Goal: Task Accomplishment & Management: Complete application form

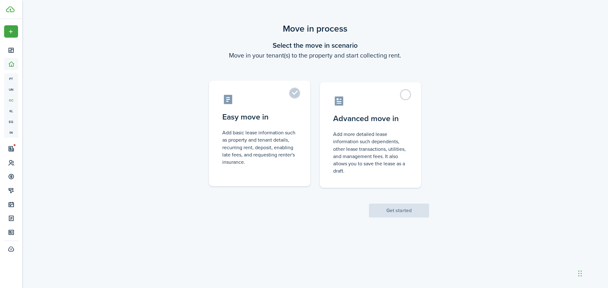
click at [291, 96] on label "Easy move in Add basic lease information such as property and tenant details, r…" at bounding box center [259, 134] width 101 height 106
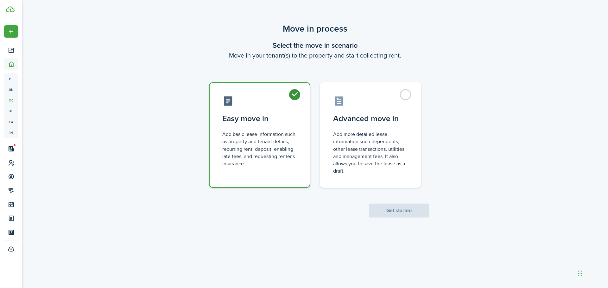
radio input "true"
click at [409, 217] on button "Get started" at bounding box center [399, 211] width 60 height 14
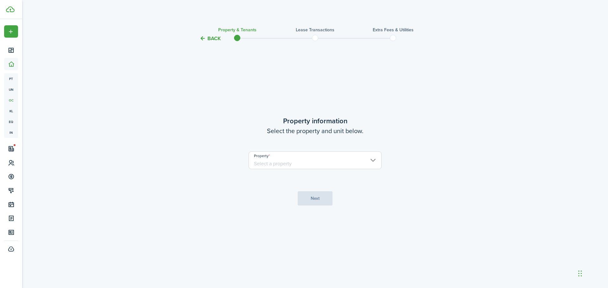
click at [301, 162] on input "Property" at bounding box center [314, 161] width 133 height 18
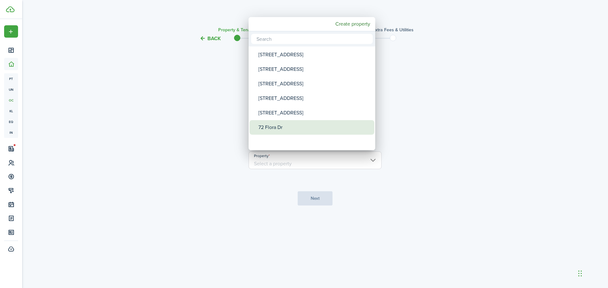
click at [271, 127] on div "72 Flora Dr" at bounding box center [314, 127] width 112 height 15
type input "72 Flora Dr"
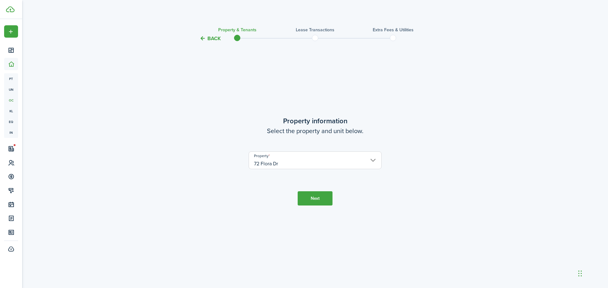
click at [317, 197] on button "Next" at bounding box center [315, 198] width 35 height 14
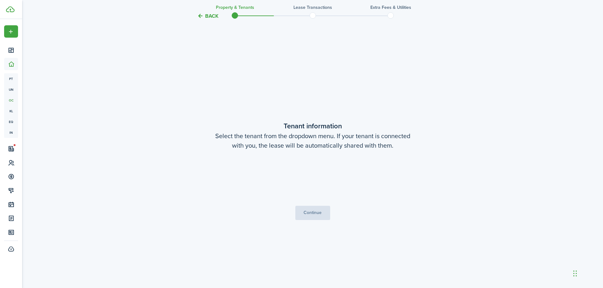
scroll to position [246, 0]
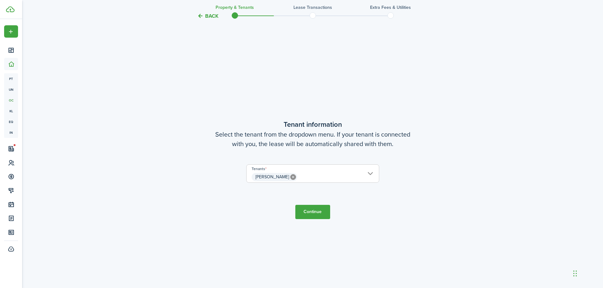
click at [308, 211] on button "Continue" at bounding box center [312, 212] width 35 height 14
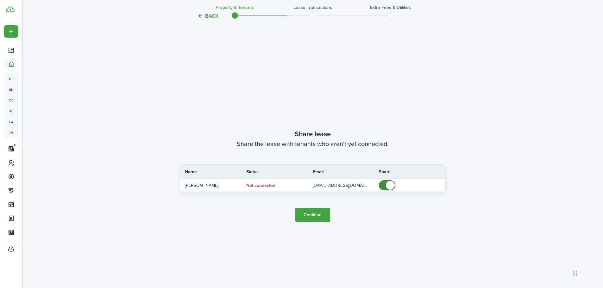
scroll to position [534, 0]
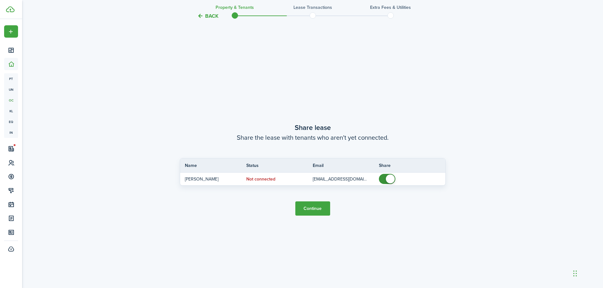
click at [309, 206] on button "Continue" at bounding box center [312, 209] width 35 height 14
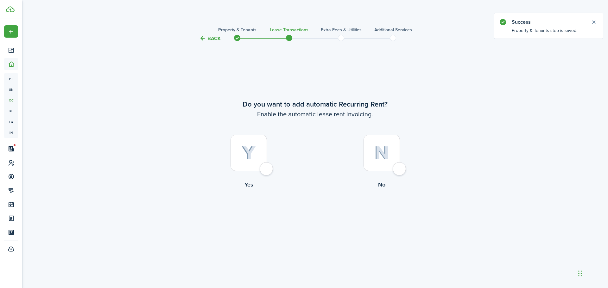
click at [266, 171] on div at bounding box center [248, 153] width 36 height 36
radio input "true"
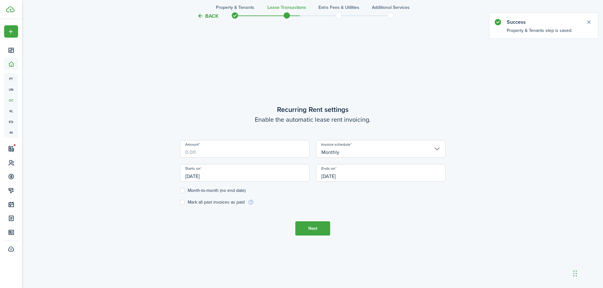
scroll to position [246, 0]
click at [234, 152] on input "Amount" at bounding box center [245, 148] width 130 height 18
drag, startPoint x: 204, startPoint y: 151, endPoint x: 29, endPoint y: 161, distance: 174.7
click at [204, 151] on input "Amount" at bounding box center [245, 148] width 130 height 18
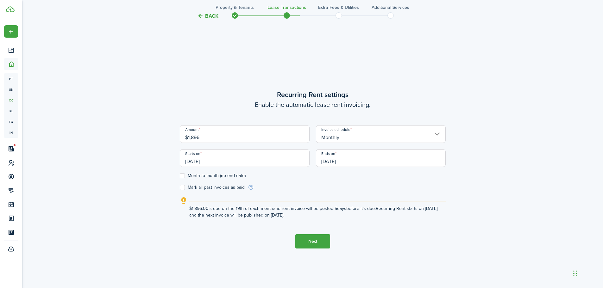
click at [235, 163] on input "[DATE]" at bounding box center [245, 158] width 130 height 18
type input "$1,896.00"
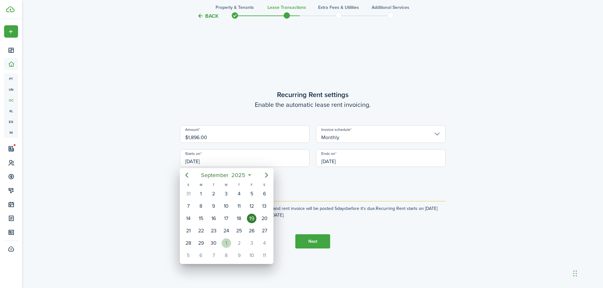
click at [229, 241] on div "1" at bounding box center [226, 243] width 9 height 9
type input "[DATE]"
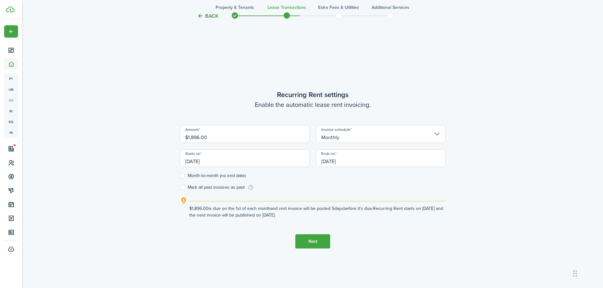
scroll to position [0, 0]
click at [358, 163] on input "[DATE]" at bounding box center [381, 158] width 130 height 18
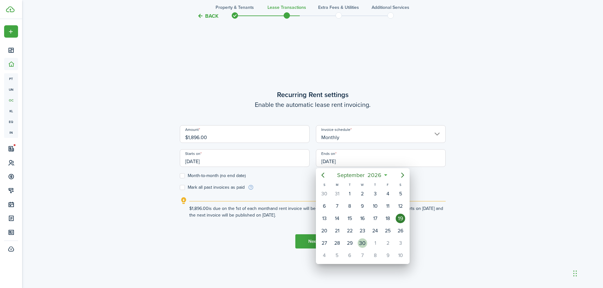
click at [361, 244] on div "30" at bounding box center [362, 243] width 9 height 9
type input "[DATE]"
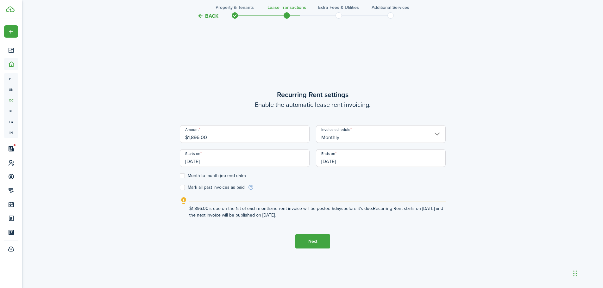
click at [375, 135] on input "Monthly" at bounding box center [381, 134] width 130 height 18
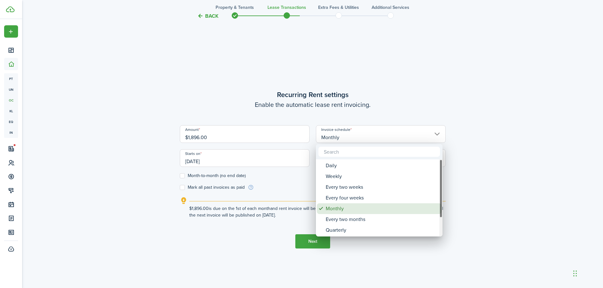
click at [338, 208] on div "Monthly" at bounding box center [382, 209] width 112 height 11
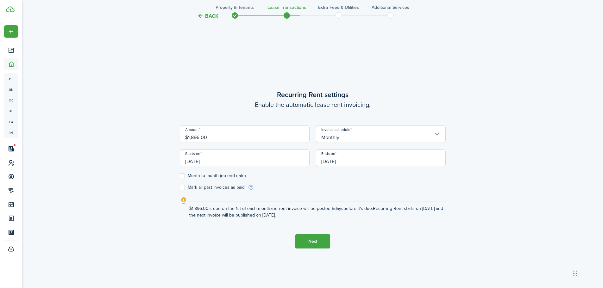
click at [274, 162] on input "[DATE]" at bounding box center [245, 158] width 130 height 18
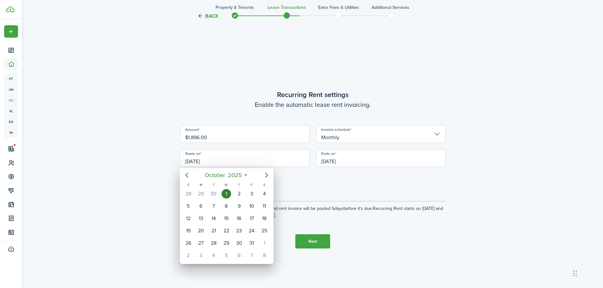
click at [317, 241] on div at bounding box center [301, 144] width 704 height 390
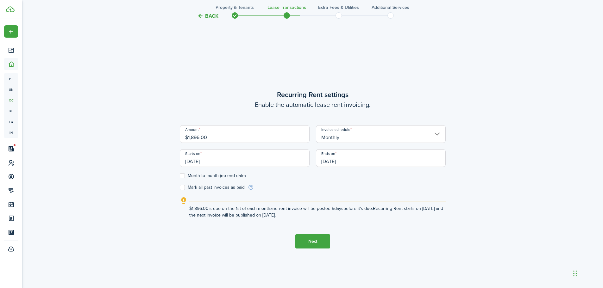
click at [310, 243] on button "Next" at bounding box center [312, 242] width 35 height 14
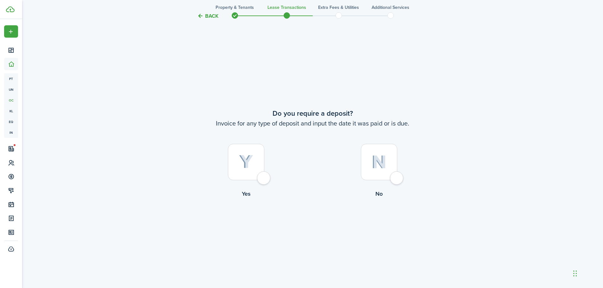
scroll to position [534, 0]
click at [264, 180] on div at bounding box center [246, 161] width 36 height 36
radio input "true"
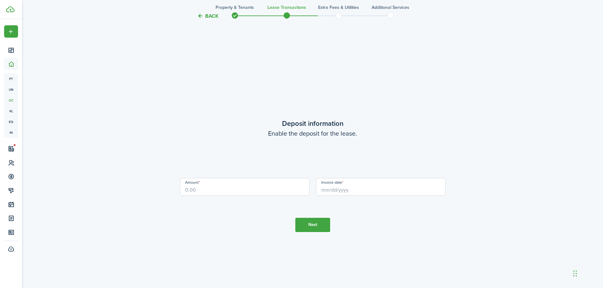
scroll to position [823, 0]
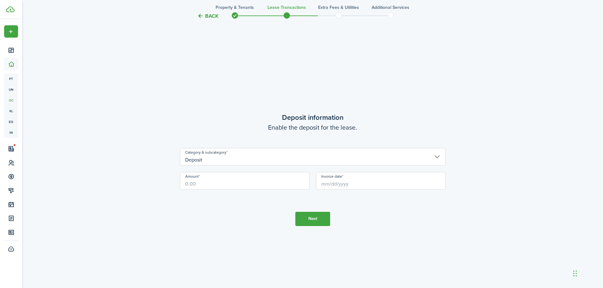
click at [228, 156] on input "Deposit" at bounding box center [313, 157] width 266 height 18
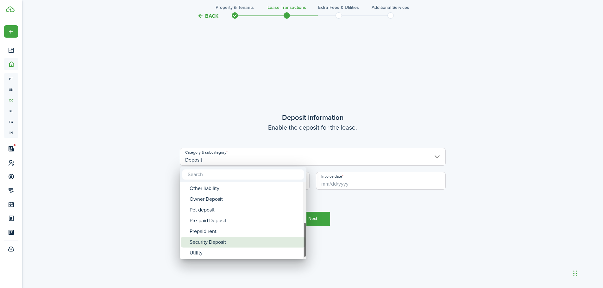
click at [228, 245] on div "Security Deposit" at bounding box center [246, 242] width 112 height 11
type input "Deposit / Security Deposit"
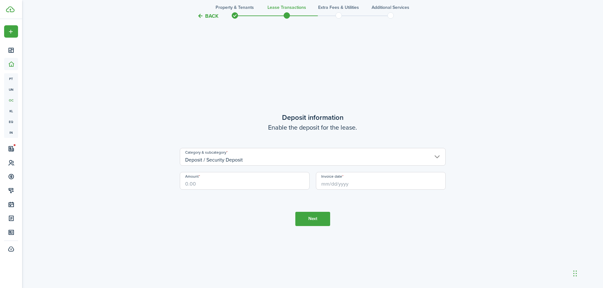
click at [217, 183] on input "Amount" at bounding box center [245, 181] width 130 height 18
click at [355, 177] on input "Invoice date" at bounding box center [381, 181] width 130 height 18
type input "$1,896.00"
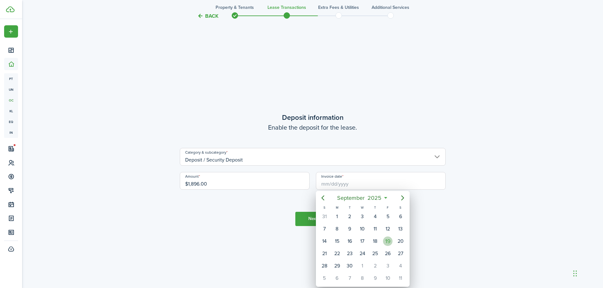
click at [384, 245] on div "19" at bounding box center [387, 241] width 13 height 12
type input "[DATE]"
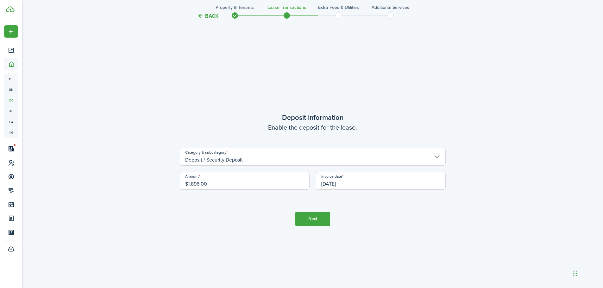
click at [318, 221] on button "Next" at bounding box center [312, 219] width 35 height 14
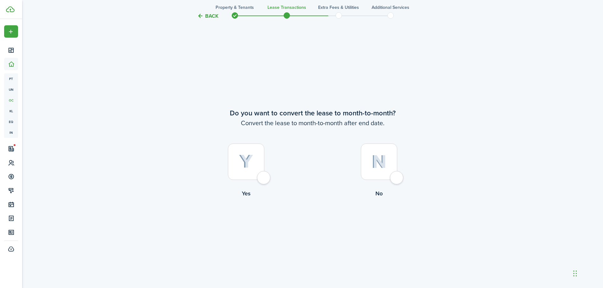
scroll to position [1111, 0]
click at [396, 178] on div at bounding box center [379, 161] width 36 height 36
radio input "true"
click at [310, 223] on button "Continue" at bounding box center [312, 223] width 35 height 14
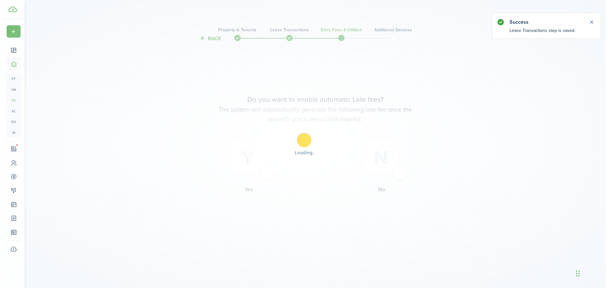
scroll to position [0, 0]
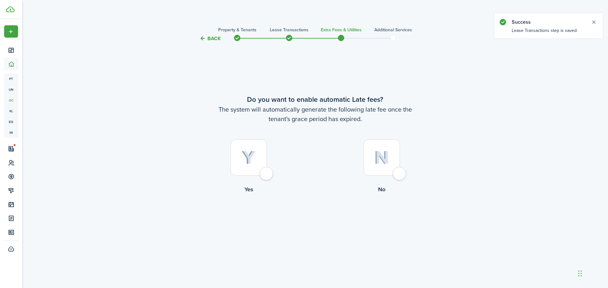
click at [263, 176] on div at bounding box center [248, 158] width 36 height 36
radio input "true"
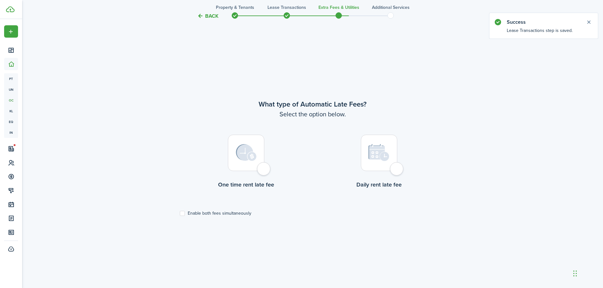
scroll to position [246, 0]
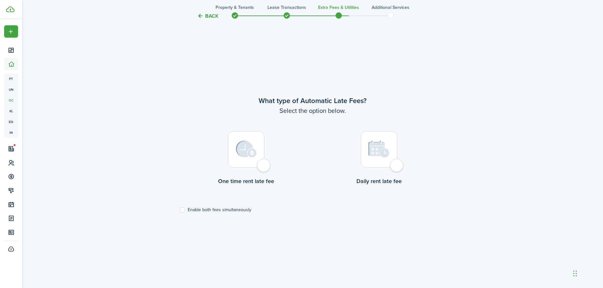
click at [272, 162] on label "One time rent late fee" at bounding box center [246, 159] width 133 height 57
radio input "true"
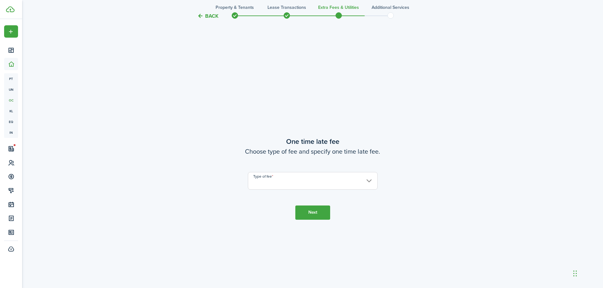
scroll to position [534, 0]
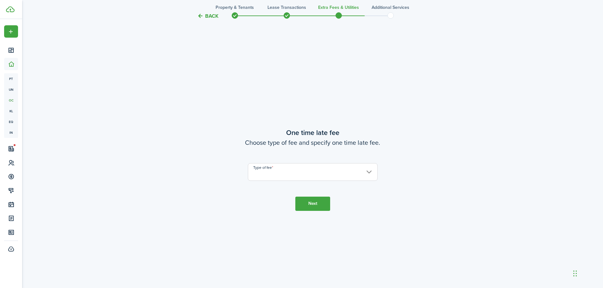
click at [280, 171] on input "Type of fee" at bounding box center [313, 172] width 130 height 18
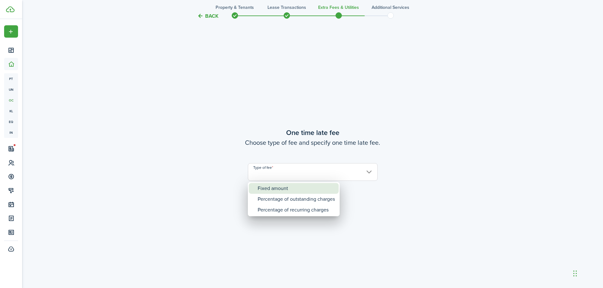
click at [274, 188] on div "Fixed amount" at bounding box center [296, 188] width 77 height 11
type input "Fixed amount"
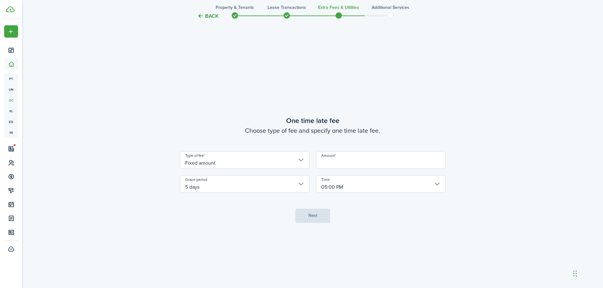
click at [356, 160] on input "Amount" at bounding box center [381, 160] width 130 height 18
type input "$50.00"
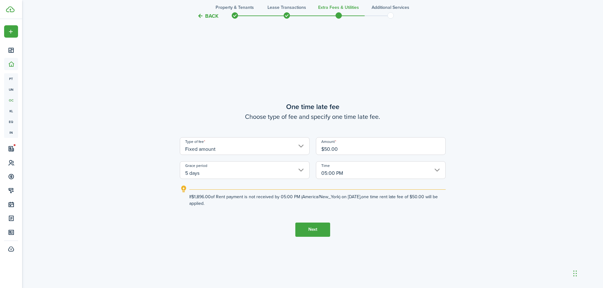
click at [309, 230] on button "Next" at bounding box center [312, 230] width 35 height 14
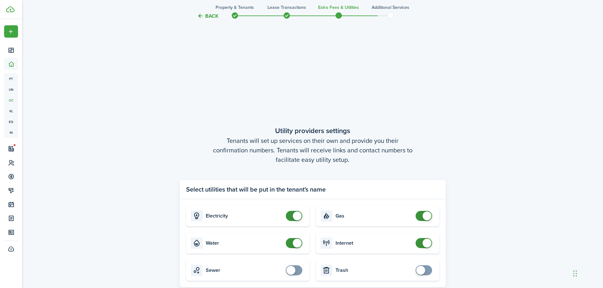
scroll to position [770, 0]
click at [207, 18] on button "Back" at bounding box center [207, 16] width 21 height 7
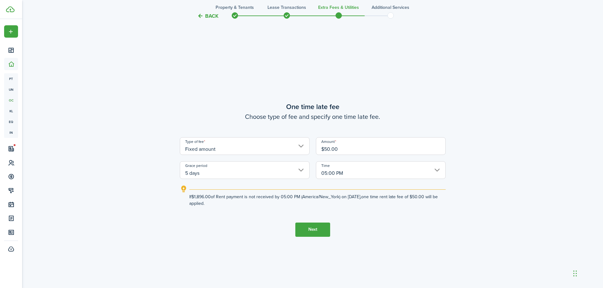
click at [207, 14] on button "Back" at bounding box center [207, 16] width 21 height 7
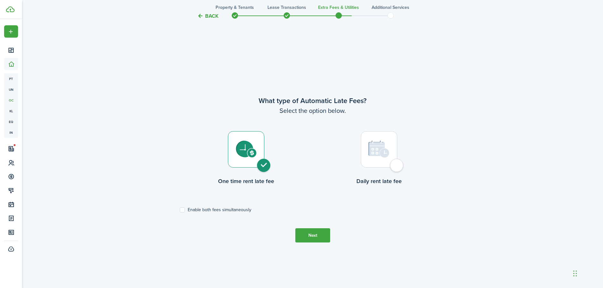
click at [207, 14] on button "Back" at bounding box center [207, 16] width 21 height 7
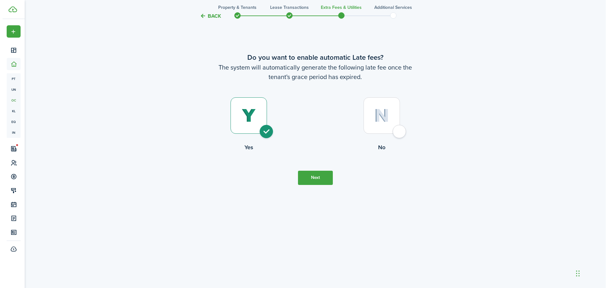
scroll to position [0, 0]
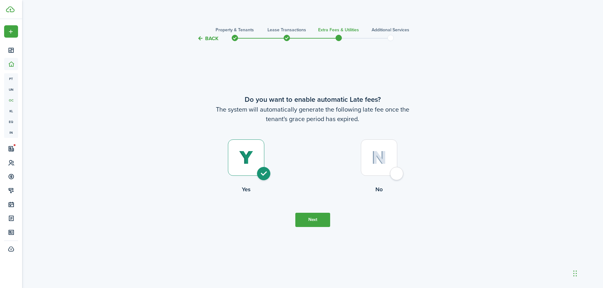
click at [207, 14] on dashboard-content "Back Property & Tenants Lease Transactions Extra fees & Utilities Additional Se…" at bounding box center [312, 288] width 581 height 577
click at [207, 14] on dashboard-content "Back Property & Tenants Lease Transactions Extra fees & Utilities Additional Se…" at bounding box center [315, 144] width 586 height 288
click at [202, 38] on button "Back" at bounding box center [209, 38] width 21 height 7
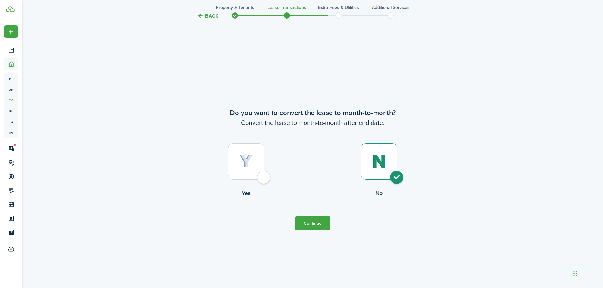
click at [215, 15] on button "Back" at bounding box center [207, 16] width 21 height 7
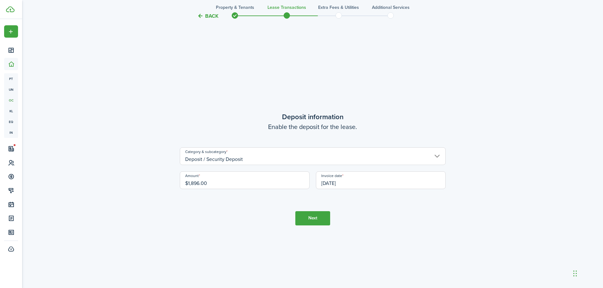
click at [215, 15] on button "Back" at bounding box center [207, 16] width 21 height 7
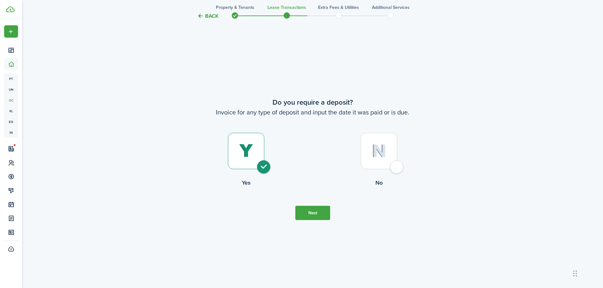
click at [215, 15] on button "Back" at bounding box center [207, 16] width 21 height 7
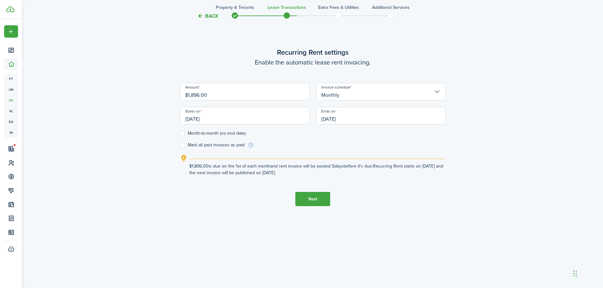
click at [215, 15] on button "Back" at bounding box center [207, 16] width 21 height 7
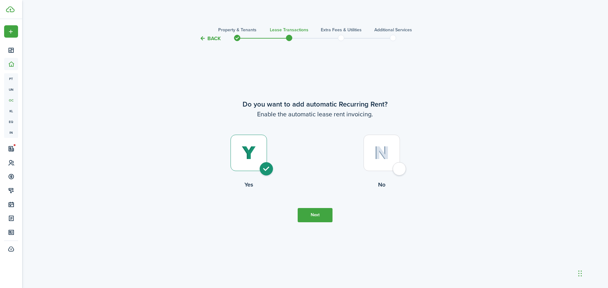
click at [215, 15] on dashboard-content "Back Property & Tenants Lease Transactions Extra fees & Utilities Additional Se…" at bounding box center [315, 144] width 586 height 288
click at [207, 41] on button "Back" at bounding box center [209, 38] width 21 height 7
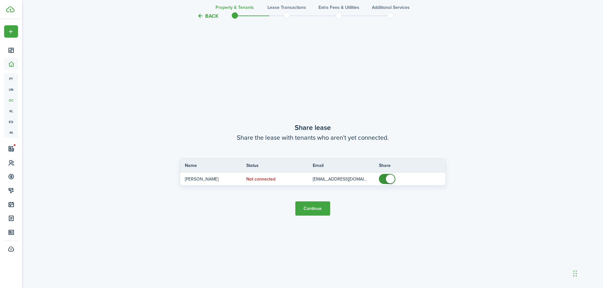
click at [211, 15] on button "Back" at bounding box center [207, 16] width 21 height 7
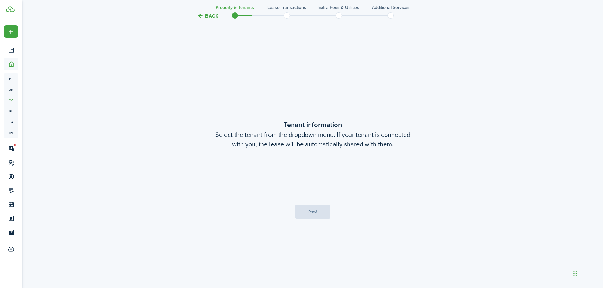
click at [211, 15] on button "Back" at bounding box center [207, 16] width 21 height 7
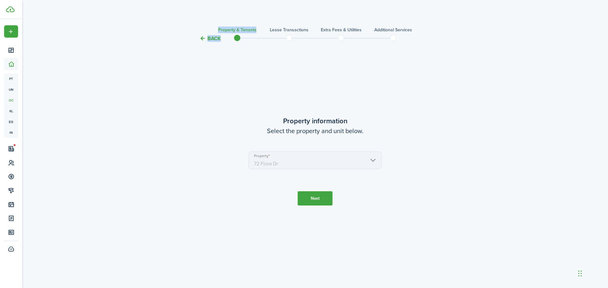
drag, startPoint x: 209, startPoint y: 35, endPoint x: 209, endPoint y: 40, distance: 4.4
click at [209, 40] on tc-wizard-header "Back Property & Tenants Lease Transactions Extra fees & Utilities Additional Se…" at bounding box center [314, 36] width 275 height 28
click at [209, 40] on button "Back" at bounding box center [209, 38] width 21 height 7
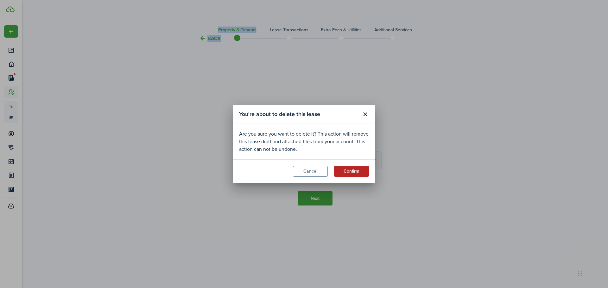
click at [346, 172] on button "Confirm" at bounding box center [351, 171] width 35 height 11
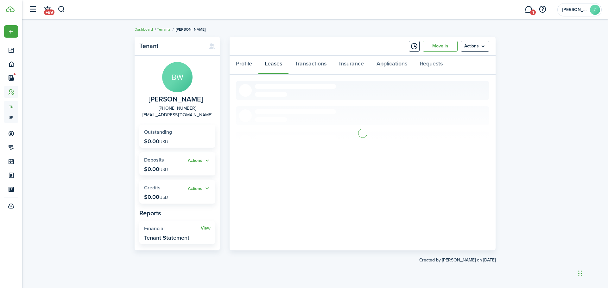
click at [278, 64] on div "Profile Leases Transactions Insurance Applications Requests" at bounding box center [362, 65] width 266 height 19
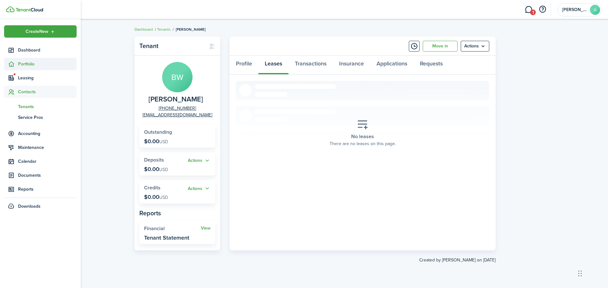
click at [34, 64] on span "Portfolio" at bounding box center [47, 64] width 59 height 7
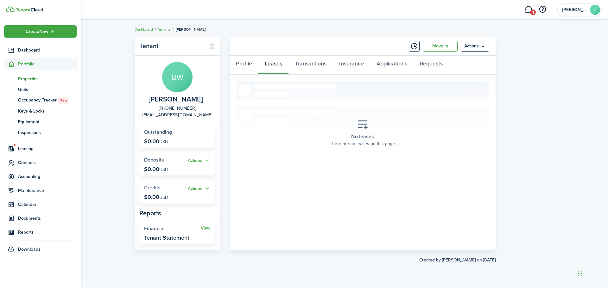
click at [29, 81] on span "Properties" at bounding box center [47, 79] width 59 height 7
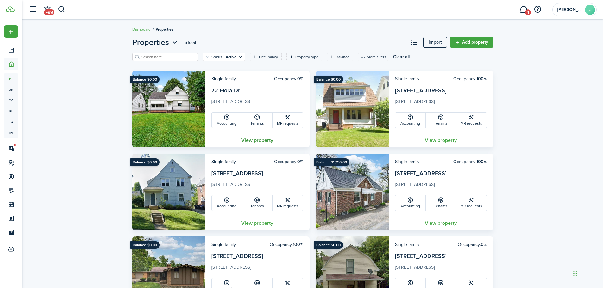
click at [248, 141] on link "View property" at bounding box center [257, 140] width 104 height 14
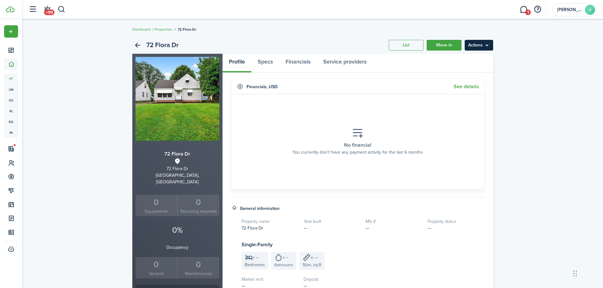
click at [482, 44] on menu-btn "Actions" at bounding box center [479, 45] width 28 height 11
click at [448, 44] on link "Move in" at bounding box center [444, 45] width 35 height 11
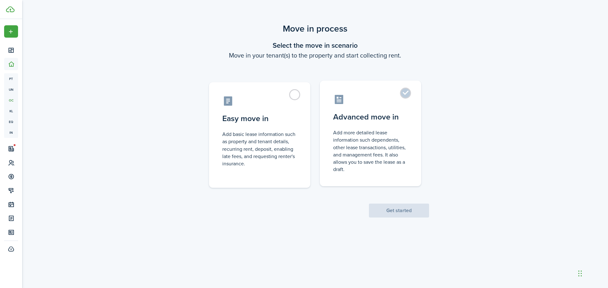
click at [366, 113] on control-radio-card-title "Advanced move in" at bounding box center [370, 116] width 75 height 11
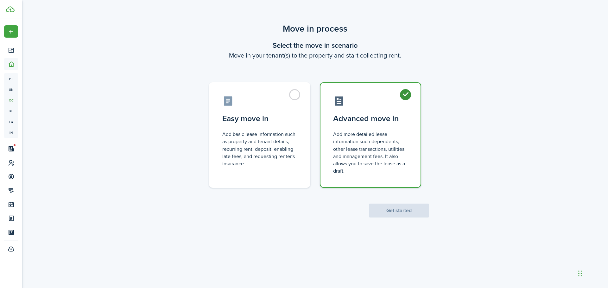
radio input "true"
click at [386, 215] on button "Get started" at bounding box center [399, 211] width 60 height 14
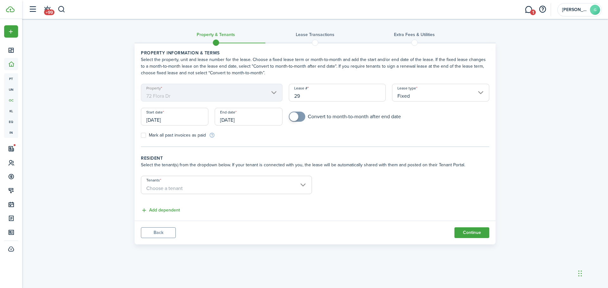
click at [185, 118] on input "[DATE]" at bounding box center [174, 117] width 67 height 18
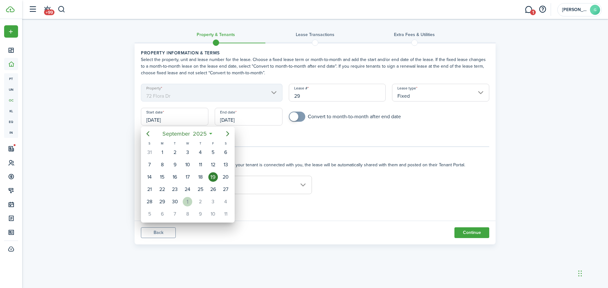
click at [187, 200] on div "1" at bounding box center [187, 201] width 9 height 9
type input "[DATE]"
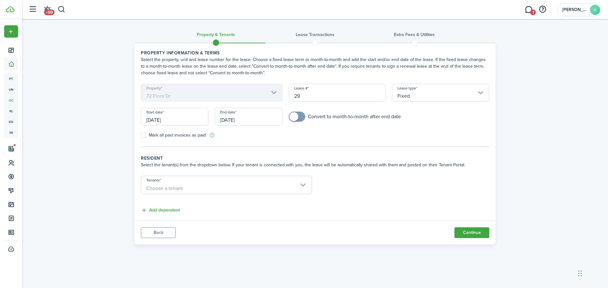
click at [256, 121] on input "[DATE]" at bounding box center [248, 117] width 67 height 18
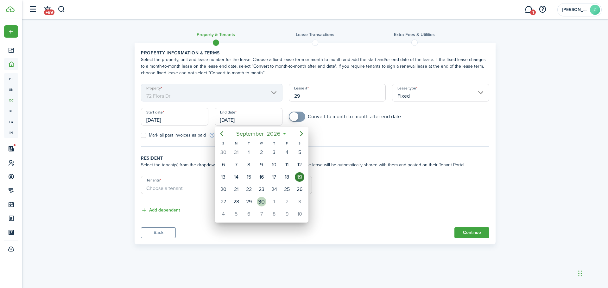
click at [259, 204] on div "30" at bounding box center [261, 201] width 9 height 9
type input "[DATE]"
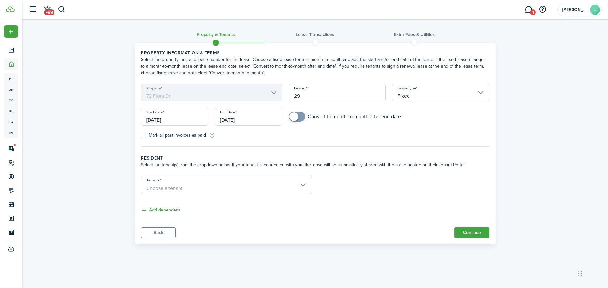
click at [166, 191] on span "Choose a tenant" at bounding box center [164, 188] width 36 height 7
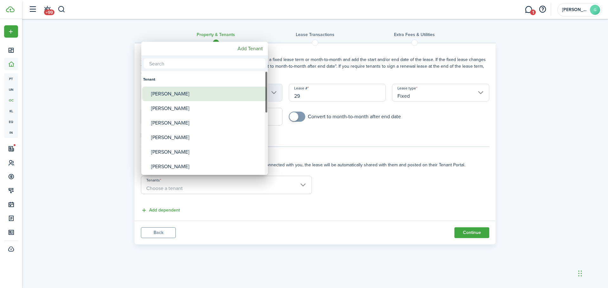
click at [178, 95] on div "[PERSON_NAME]" at bounding box center [207, 94] width 112 height 15
type input "[PERSON_NAME]"
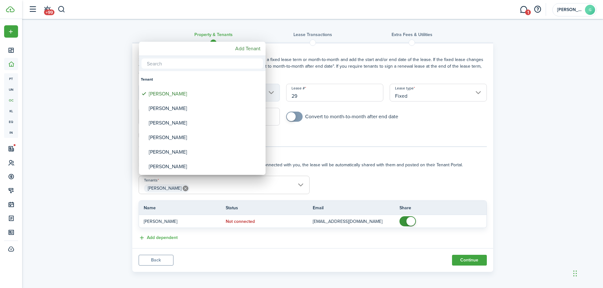
click at [268, 260] on div at bounding box center [301, 144] width 704 height 390
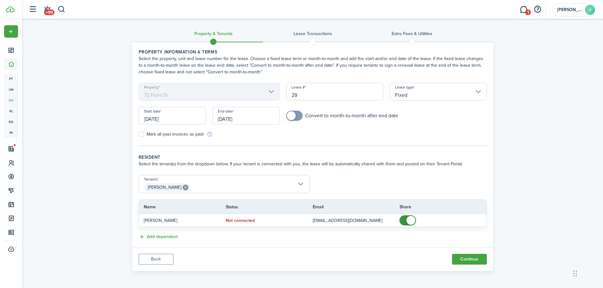
scroll to position [1, 0]
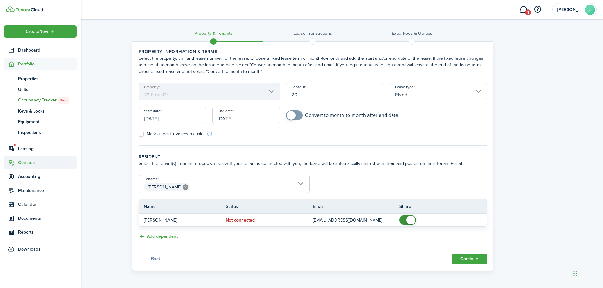
drag, startPoint x: 32, startPoint y: 161, endPoint x: 24, endPoint y: 163, distance: 7.5
click at [24, 164] on span "Contacts" at bounding box center [47, 163] width 59 height 7
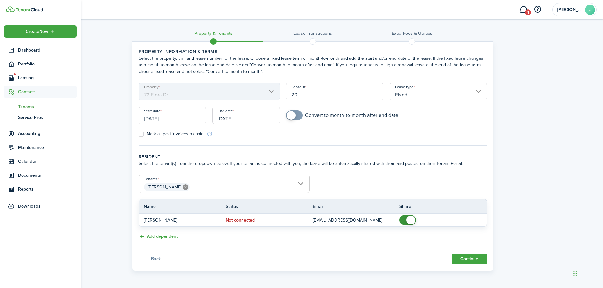
click at [28, 108] on span "Tenants" at bounding box center [47, 106] width 59 height 7
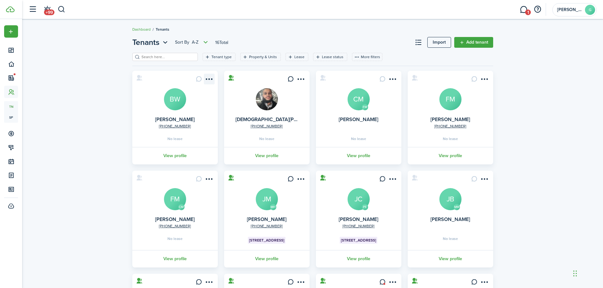
click at [206, 78] on menu-btn-icon "Open menu" at bounding box center [209, 79] width 11 height 11
click at [181, 104] on button "Send connection" at bounding box center [186, 104] width 55 height 11
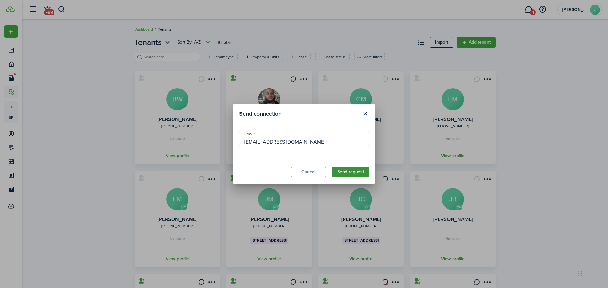
click at [349, 172] on button "Send request" at bounding box center [350, 172] width 37 height 11
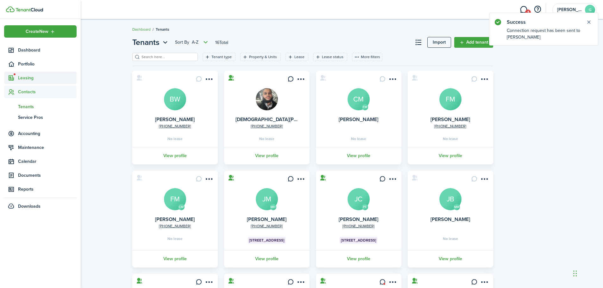
click at [28, 78] on span "Leasing" at bounding box center [47, 78] width 59 height 7
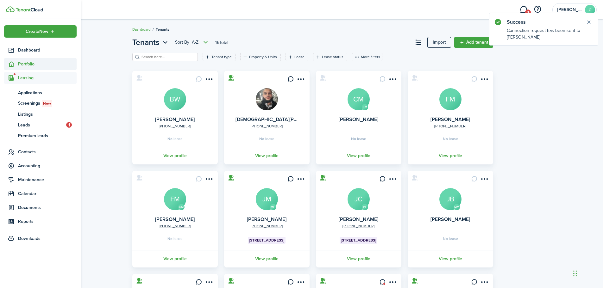
click at [34, 61] on span "Portfolio" at bounding box center [47, 64] width 59 height 7
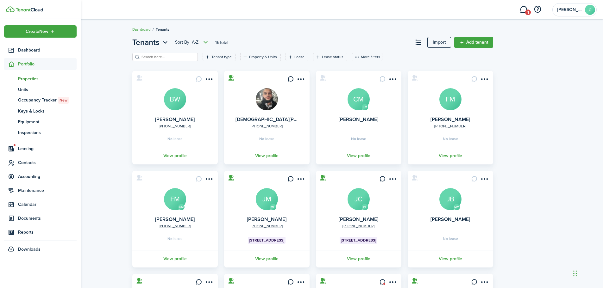
click at [30, 79] on span "Properties" at bounding box center [47, 79] width 59 height 7
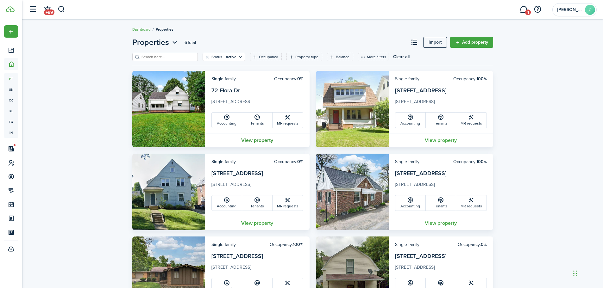
click at [272, 140] on link "View property" at bounding box center [257, 140] width 104 height 14
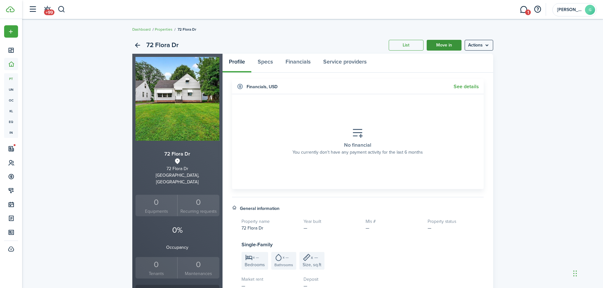
click at [446, 45] on link "Move in" at bounding box center [444, 45] width 35 height 11
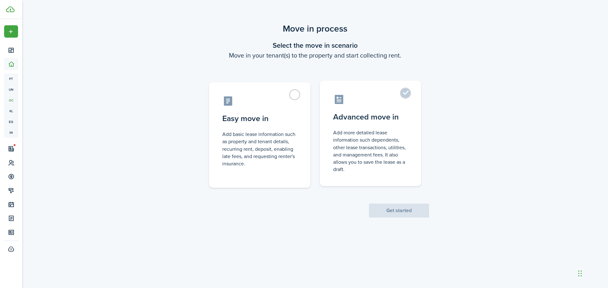
click at [411, 109] on label "Advanced move in Add more detailed lease information such dependents, other lea…" at bounding box center [370, 134] width 101 height 106
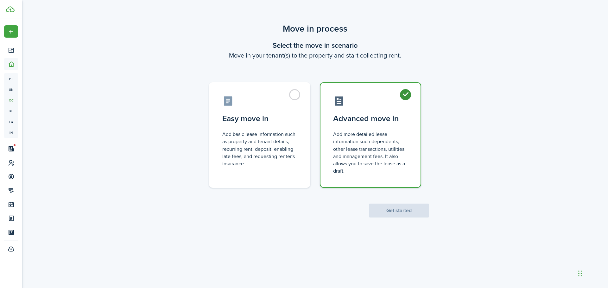
radio input "true"
click at [409, 211] on button "Get started" at bounding box center [399, 211] width 60 height 14
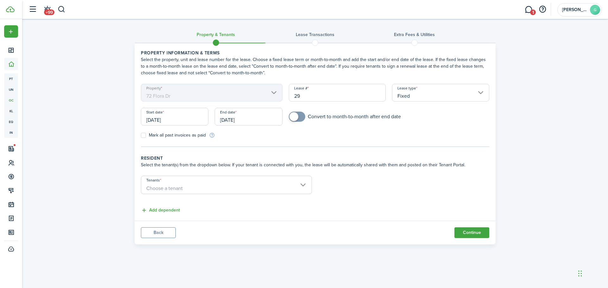
click at [198, 118] on input "[DATE]" at bounding box center [174, 117] width 67 height 18
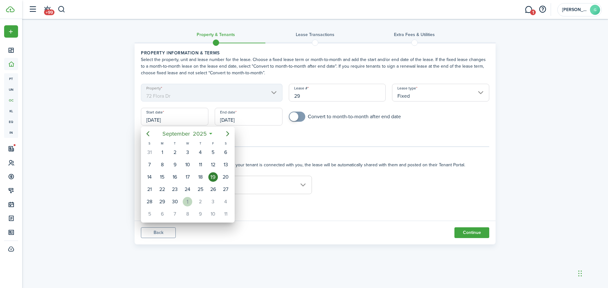
click at [189, 204] on div "1" at bounding box center [187, 201] width 9 height 9
type input "[DATE]"
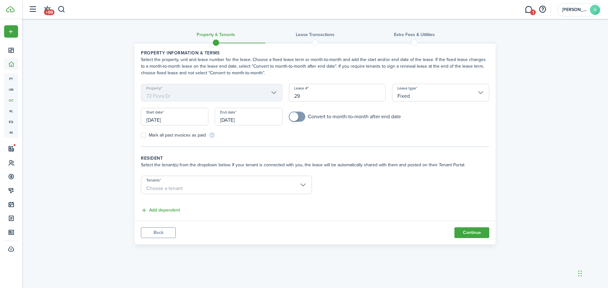
click at [261, 126] on div "End date [DATE]" at bounding box center [248, 120] width 74 height 24
click at [266, 117] on input "[DATE]" at bounding box center [248, 117] width 67 height 18
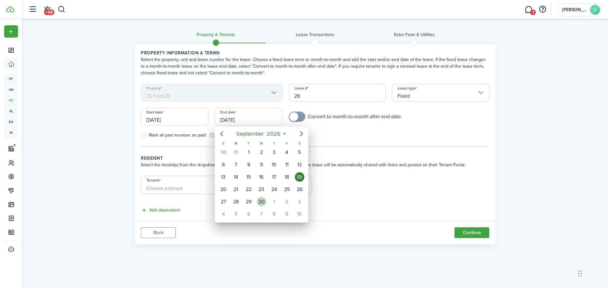
click at [258, 203] on div "30" at bounding box center [261, 201] width 9 height 9
type input "[DATE]"
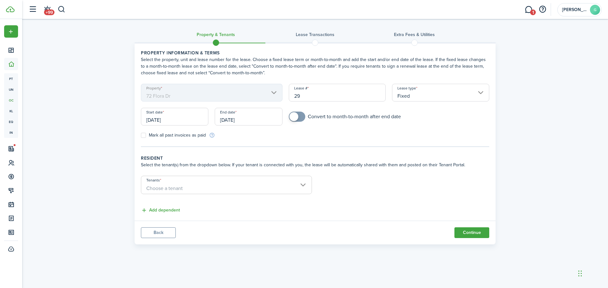
click at [172, 189] on span "Choose a tenant" at bounding box center [164, 188] width 36 height 7
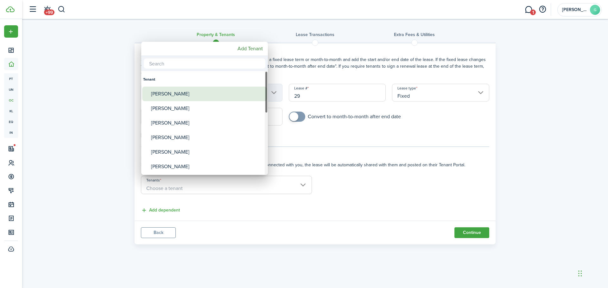
click at [165, 91] on div "[PERSON_NAME]" at bounding box center [207, 94] width 112 height 15
type input "[PERSON_NAME]"
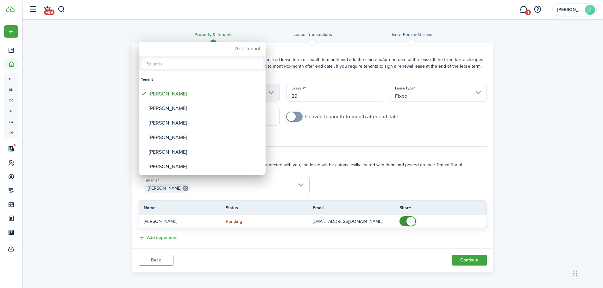
click at [254, 249] on div at bounding box center [301, 144] width 704 height 390
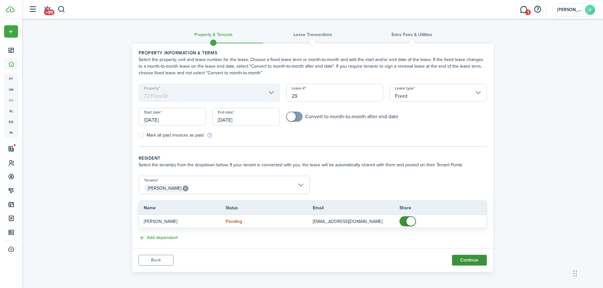
click at [472, 261] on button "Continue" at bounding box center [469, 260] width 35 height 11
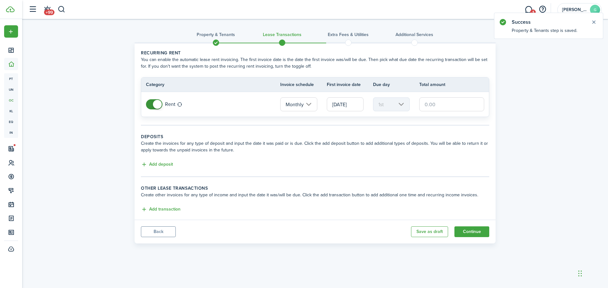
click at [443, 104] on input "text" at bounding box center [451, 104] width 65 height 14
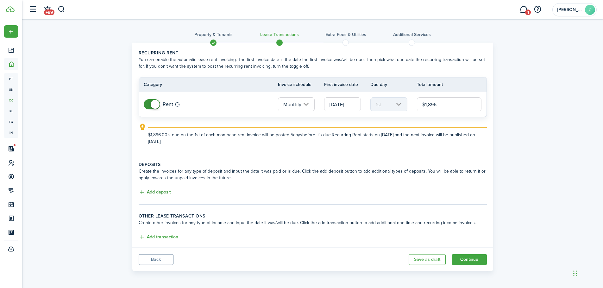
type input "$1,896.00"
click at [164, 192] on button "Add deposit" at bounding box center [155, 192] width 32 height 7
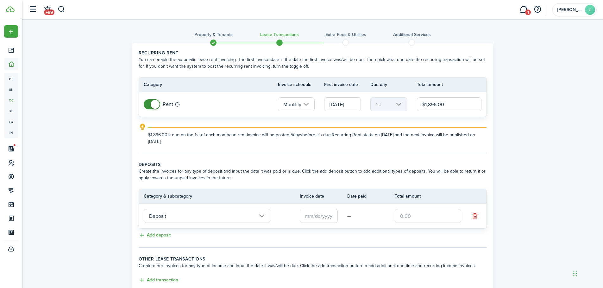
click at [167, 219] on input "Deposit" at bounding box center [207, 216] width 127 height 14
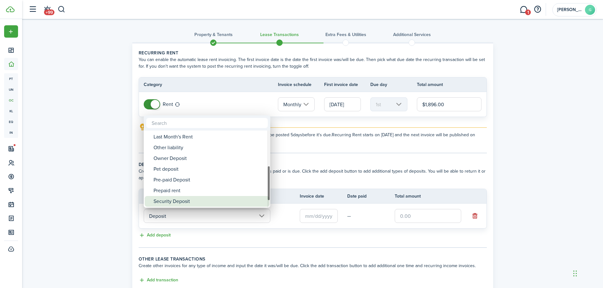
click at [168, 203] on div "Security Deposit" at bounding box center [210, 201] width 112 height 11
type input "Deposit / Security Deposit"
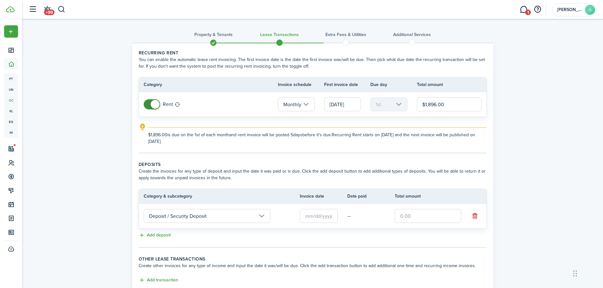
click at [315, 219] on input "text" at bounding box center [319, 216] width 38 height 14
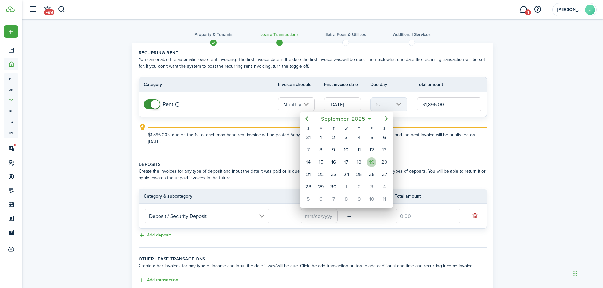
click at [371, 166] on div "19" at bounding box center [371, 162] width 9 height 9
type input "[DATE]"
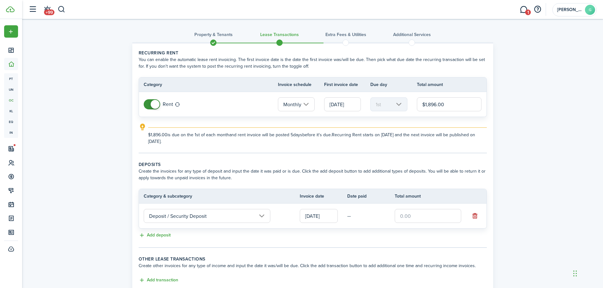
click at [414, 219] on input "text" at bounding box center [428, 216] width 66 height 14
type input "$1,896.00"
click at [330, 243] on tc-wizard-step "Deposits Create the invoices for any type of deposit and input the date it was …" at bounding box center [313, 204] width 348 height 87
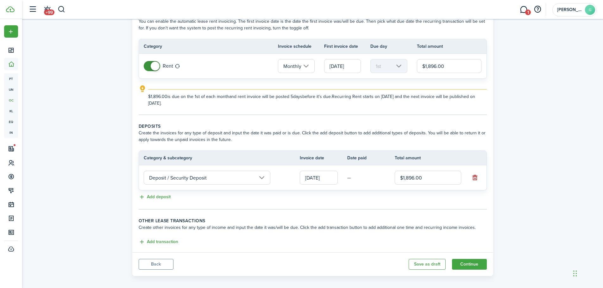
scroll to position [44, 0]
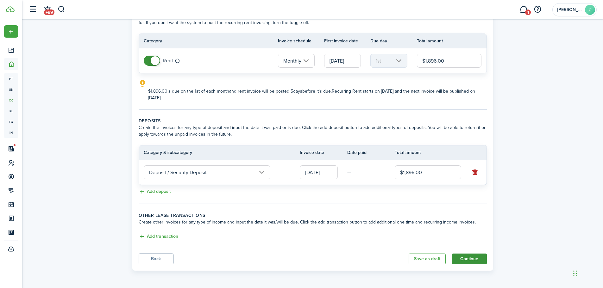
click at [461, 258] on button "Continue" at bounding box center [469, 259] width 35 height 11
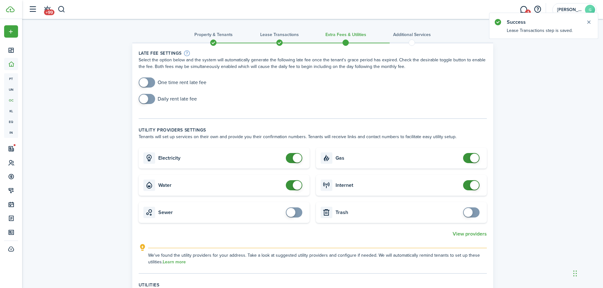
checkbox input "true"
click at [148, 84] on span at bounding box center [147, 83] width 6 height 10
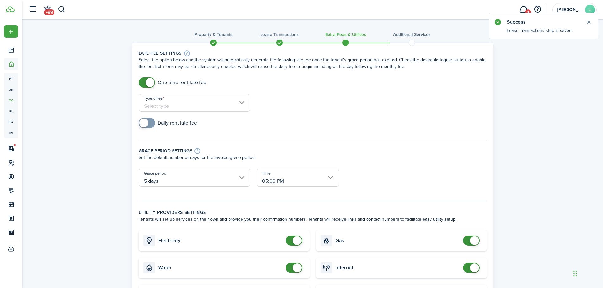
click at [161, 103] on input "Type of fee" at bounding box center [195, 103] width 112 height 18
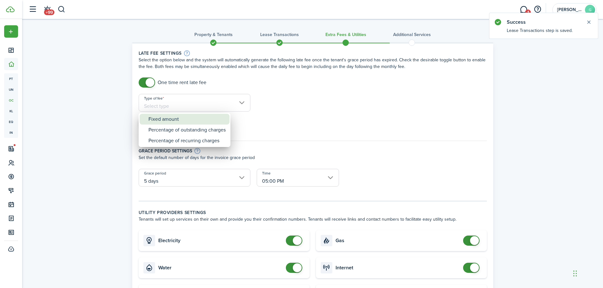
click at [171, 119] on div "Fixed amount" at bounding box center [186, 119] width 77 height 11
type input "Fixed amount"
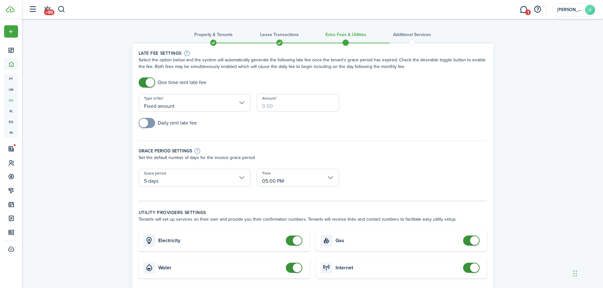
click at [300, 100] on input "Amount" at bounding box center [298, 103] width 82 height 18
type input "$50.00"
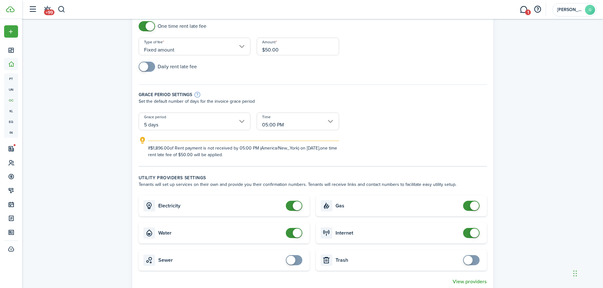
scroll to position [95, 0]
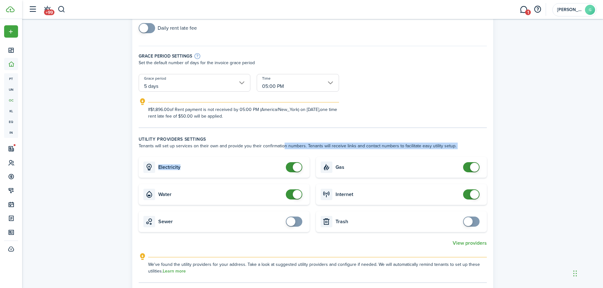
drag, startPoint x: 153, startPoint y: 151, endPoint x: 280, endPoint y: 145, distance: 127.4
click at [280, 145] on lease-classic-utility-providers "Utility providers settings Tenants will set up services on their own and provid…" at bounding box center [313, 205] width 348 height 139
click at [391, 144] on wizard-step-header-description "Tenants will set up services on their own and provide you their confirmation nu…" at bounding box center [313, 146] width 348 height 7
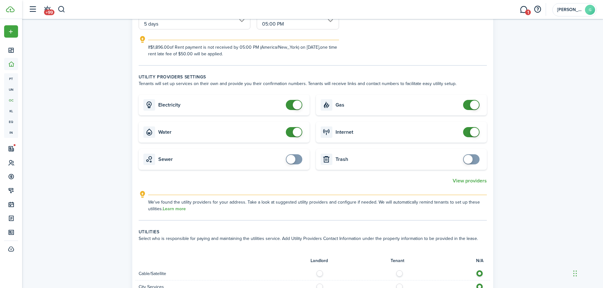
scroll to position [158, 0]
checkbox input "true"
click at [291, 157] on span at bounding box center [290, 158] width 9 height 9
click at [480, 162] on input "checkbox" at bounding box center [472, 159] width 19 height 10
checkbox input "true"
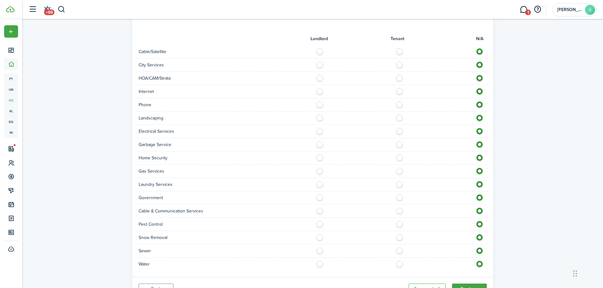
scroll to position [380, 0]
click at [396, 130] on label at bounding box center [401, 129] width 11 height 3
radio input "true"
click at [398, 143] on label at bounding box center [401, 142] width 11 height 3
radio input "true"
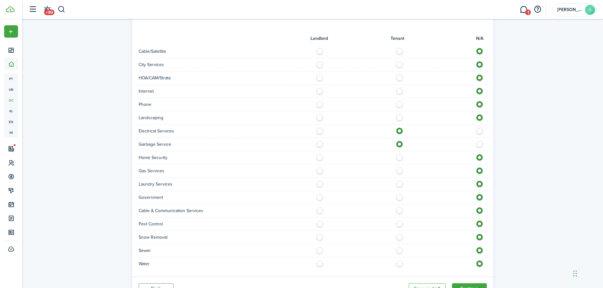
click at [398, 171] on label at bounding box center [401, 169] width 11 height 3
radio input "true"
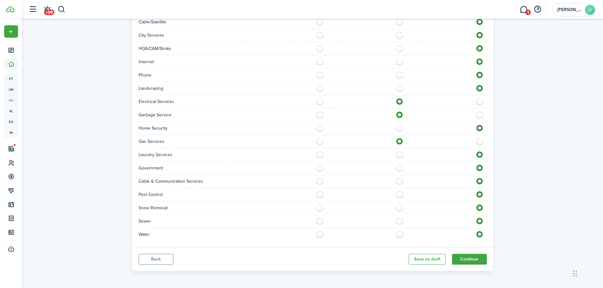
scroll to position [410, 0]
click at [399, 221] on label at bounding box center [401, 219] width 11 height 3
radio input "true"
click at [399, 234] on label at bounding box center [401, 232] width 11 height 3
radio input "true"
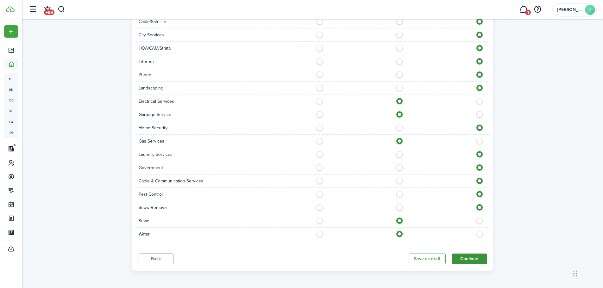
click at [476, 262] on button "Continue" at bounding box center [469, 259] width 35 height 11
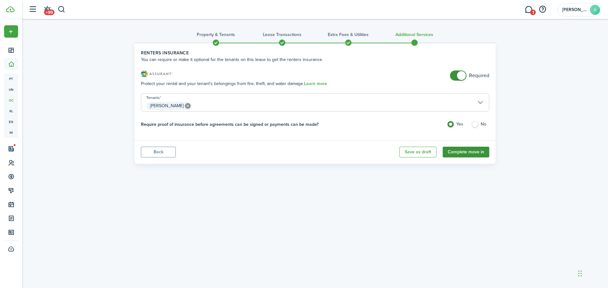
click at [464, 154] on button "Complete move in" at bounding box center [465, 152] width 47 height 11
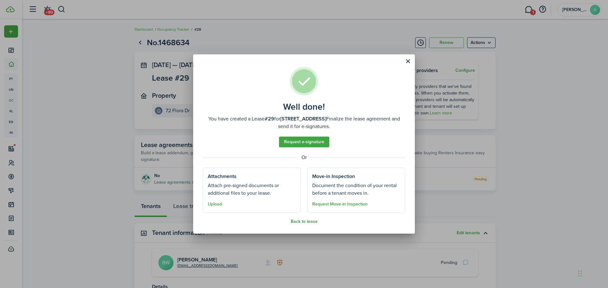
click at [304, 222] on button "Back to lease" at bounding box center [304, 221] width 27 height 5
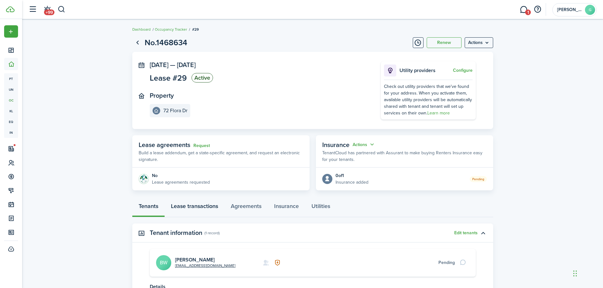
click at [192, 208] on link "Lease transactions" at bounding box center [195, 207] width 60 height 19
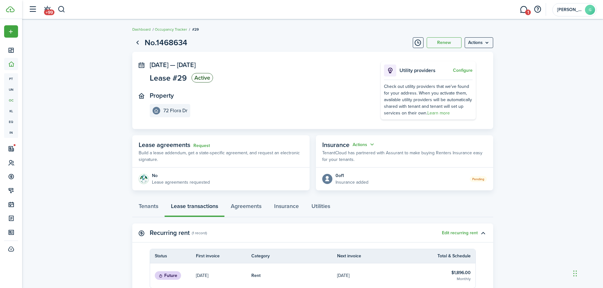
click at [192, 153] on p "Build a lease addendum, get a state-specific agreement, and request an electron…" at bounding box center [221, 156] width 165 height 13
click at [207, 146] on link "Request" at bounding box center [201, 145] width 16 height 5
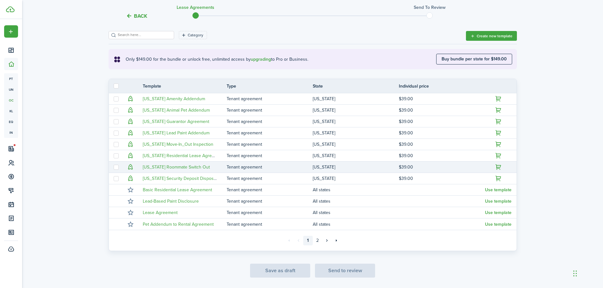
scroll to position [95, 0]
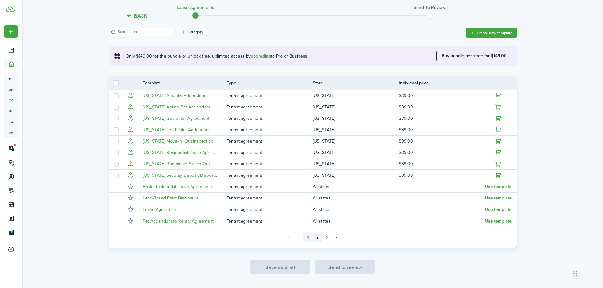
click at [316, 239] on link "2" at bounding box center [317, 237] width 9 height 9
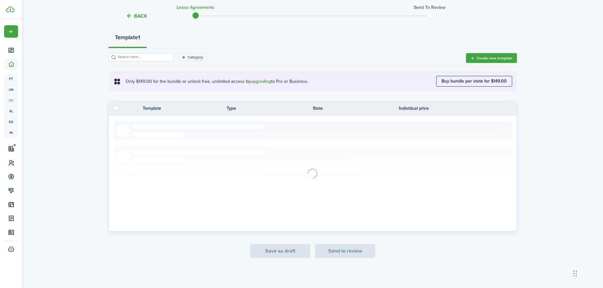
scroll to position [9, 0]
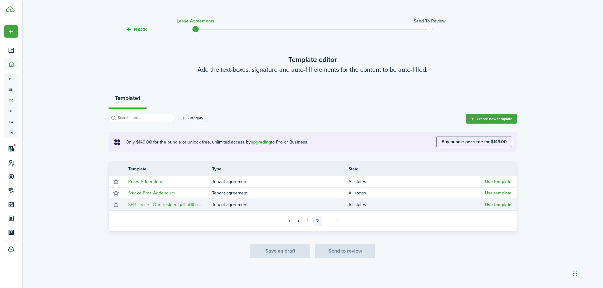
click at [501, 206] on button "Use template" at bounding box center [498, 205] width 27 height 5
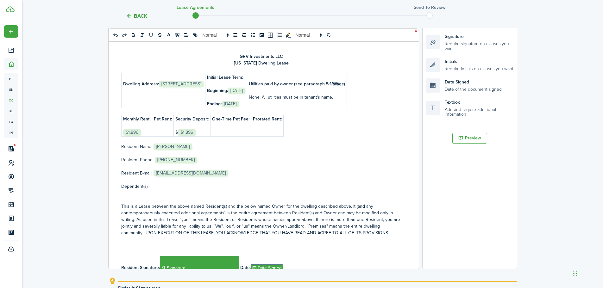
scroll to position [127, 0]
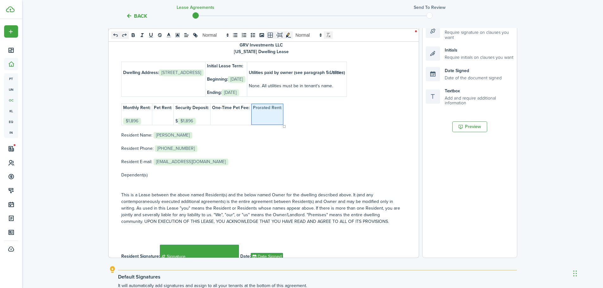
click at [268, 118] on p at bounding box center [267, 121] width 29 height 7
click at [269, 118] on p at bounding box center [267, 121] width 29 height 7
click at [321, 171] on div "GRV Investments LLC [US_STATE] Dwelling [PERSON_NAME] Address: ﻿ [STREET_ADDRES…" at bounding box center [261, 133] width 305 height 248
click at [284, 122] on div "GRV Investments LLC [US_STATE] Dwelling [PERSON_NAME] Address: ﻿ [STREET_ADDRES…" at bounding box center [261, 133] width 305 height 248
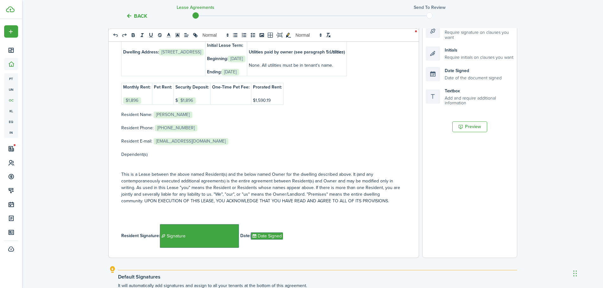
scroll to position [32, 0]
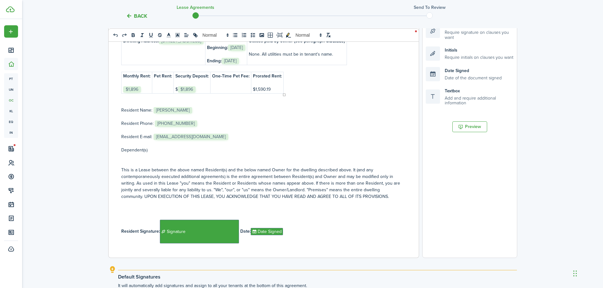
click at [276, 88] on p "$1,590.19" at bounding box center [267, 89] width 29 height 7
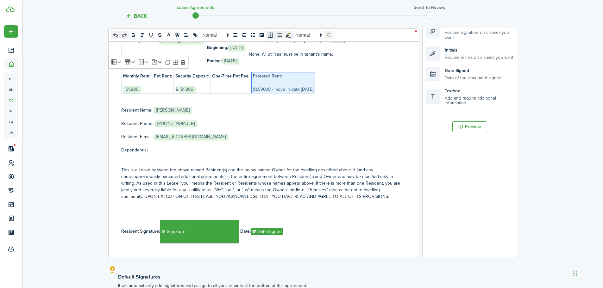
click at [279, 143] on p at bounding box center [261, 143] width 280 height 7
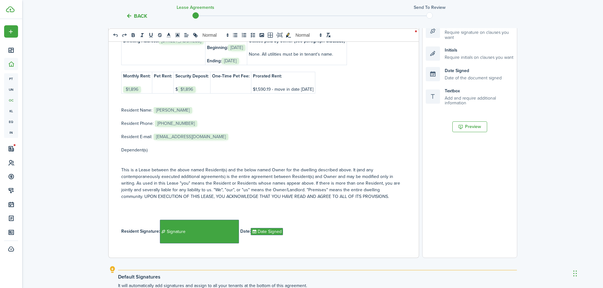
click at [283, 75] on p "Prorated Rent:" at bounding box center [283, 76] width 60 height 7
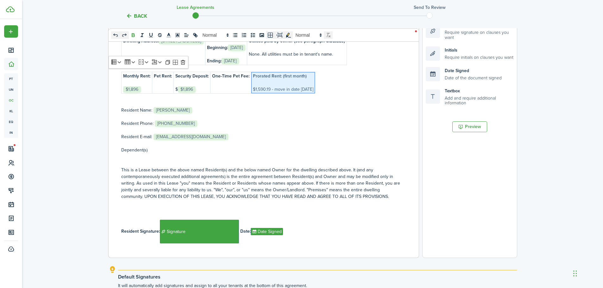
click at [284, 119] on p at bounding box center [261, 117] width 280 height 7
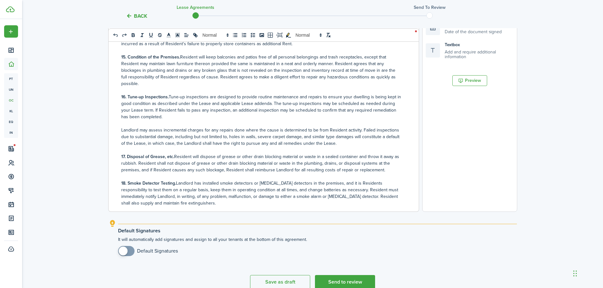
scroll to position [204, 0]
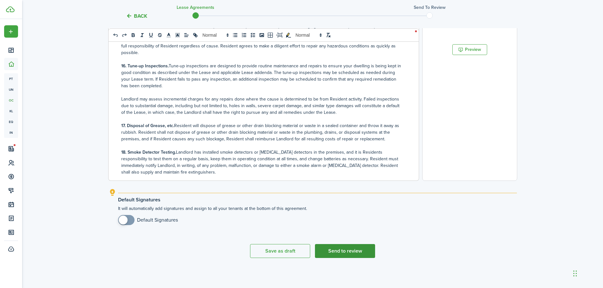
click at [344, 250] on button "Send to review" at bounding box center [345, 251] width 60 height 14
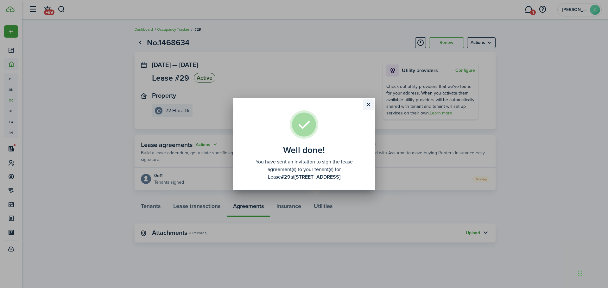
click at [366, 100] on button "Close modal" at bounding box center [368, 104] width 11 height 11
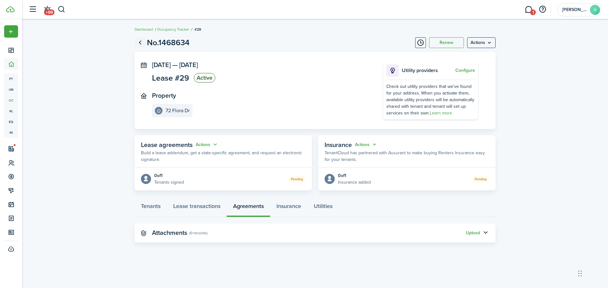
click at [141, 44] on link "Go back" at bounding box center [140, 42] width 11 height 11
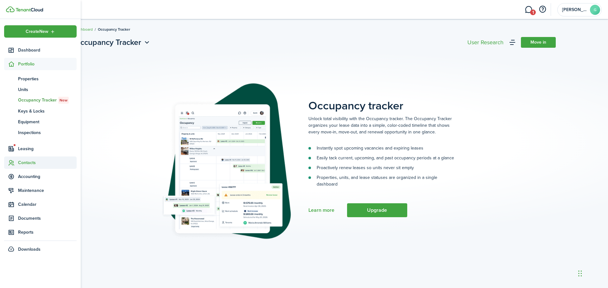
click at [25, 164] on span "Contacts" at bounding box center [47, 163] width 59 height 7
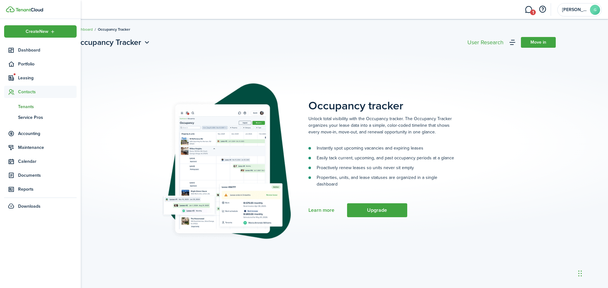
click at [26, 103] on link "tn Tenants" at bounding box center [40, 106] width 72 height 11
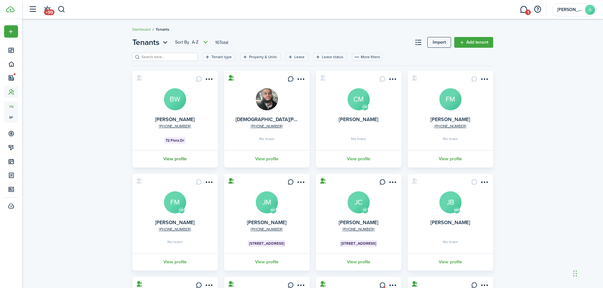
click at [165, 157] on link "View profile" at bounding box center [174, 158] width 87 height 17
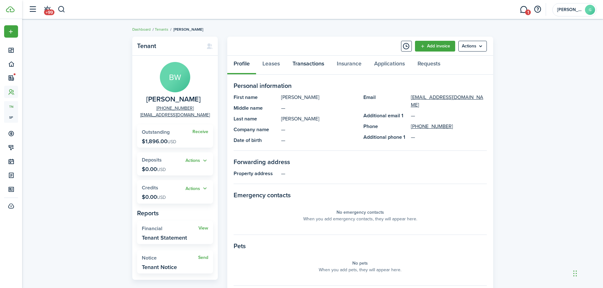
click at [310, 61] on link "Transactions" at bounding box center [308, 65] width 44 height 19
